Goal: Task Accomplishment & Management: Use online tool/utility

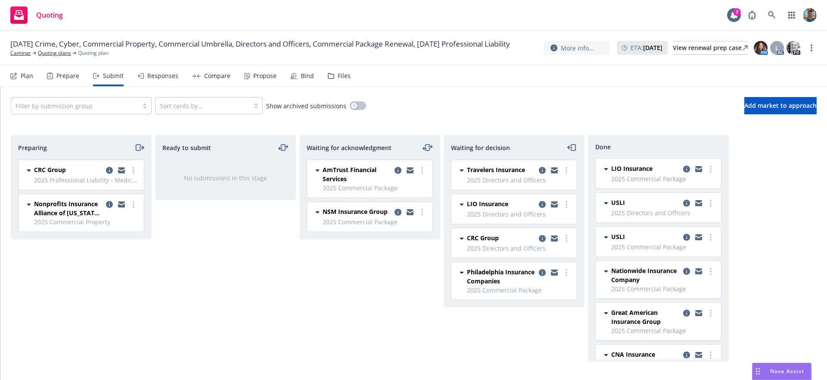
scroll to position [339, 0]
